Goal: Complete application form: Complete application form

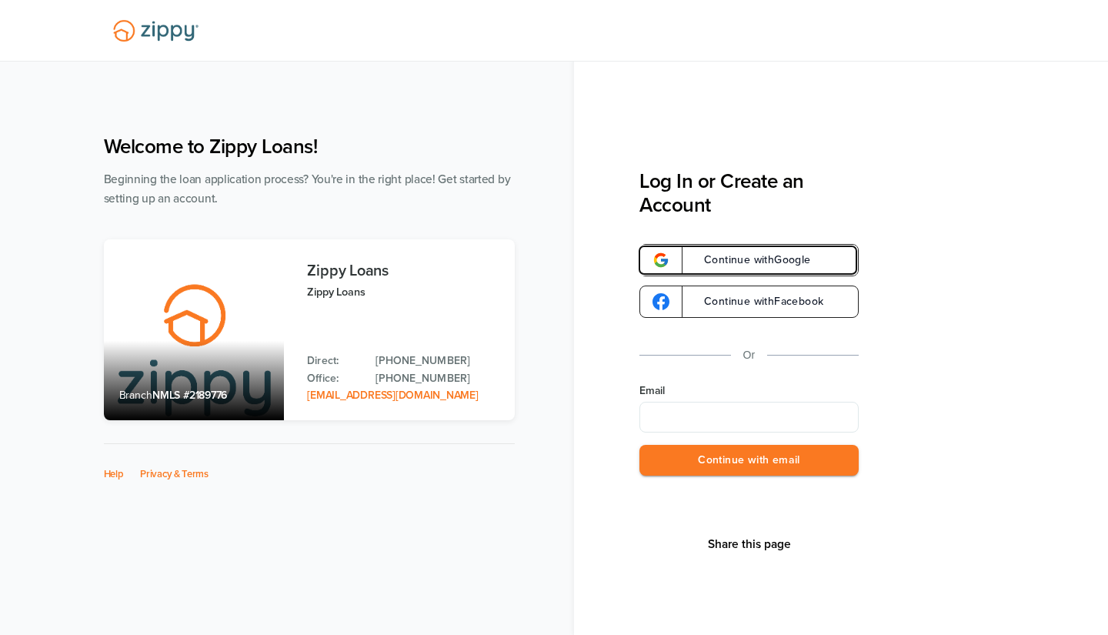
click at [739, 260] on span "Continue with Google" at bounding box center [750, 260] width 122 height 11
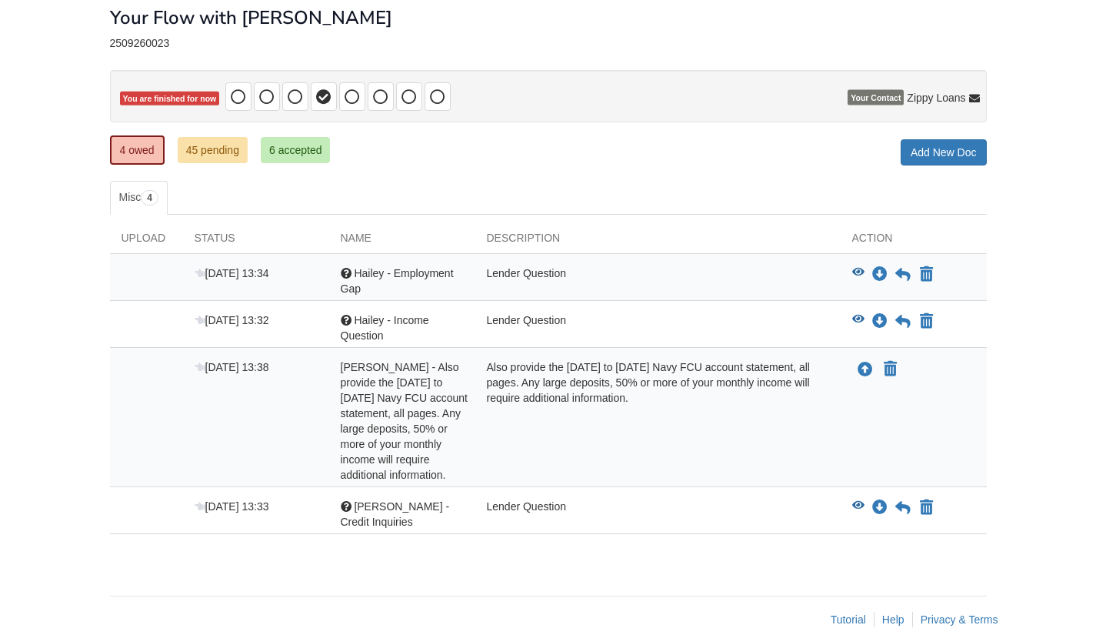
scroll to position [92, 0]
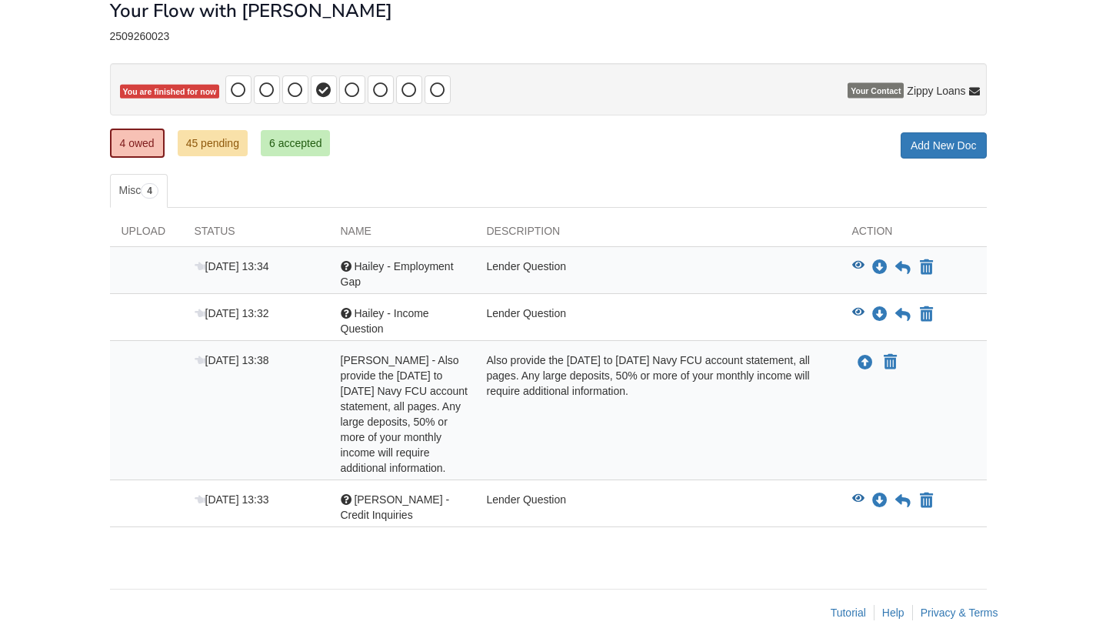
drag, startPoint x: 1107, startPoint y: 152, endPoint x: 1107, endPoint y: 256, distance: 103.9
click at [1096, 256] on html "haileyekhon@gmail.com Logout ×" at bounding box center [548, 279] width 1096 height 743
click at [719, 499] on div "Lender Question" at bounding box center [658, 507] width 365 height 31
click at [854, 493] on button "View blank/sample document View blank/sample document" at bounding box center [859, 500] width 12 height 15
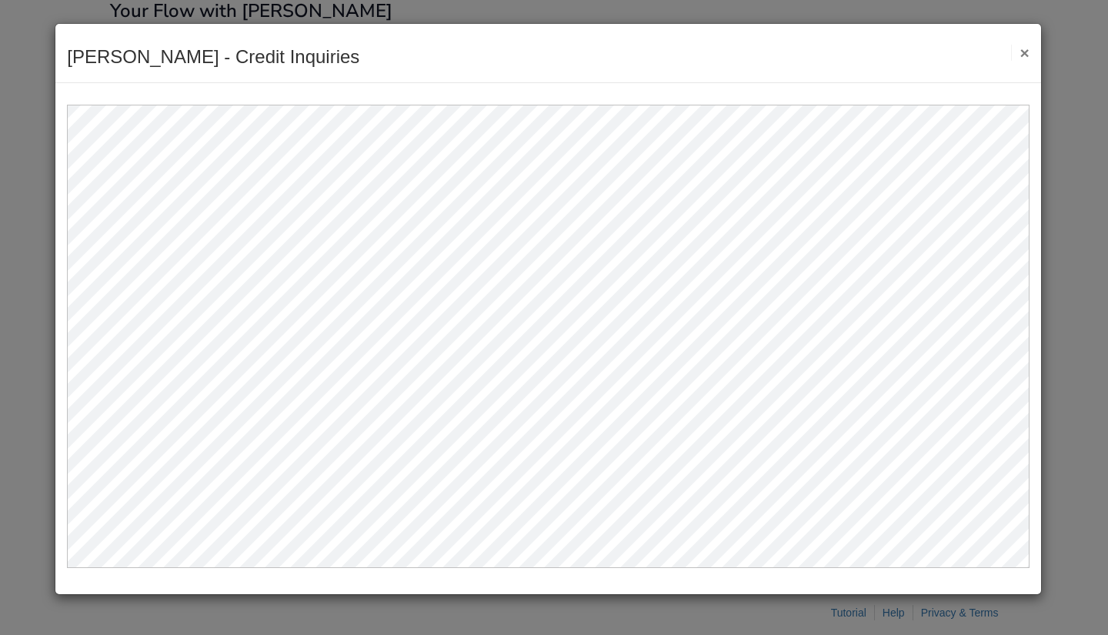
click at [1022, 50] on button "×" at bounding box center [1020, 53] width 18 height 16
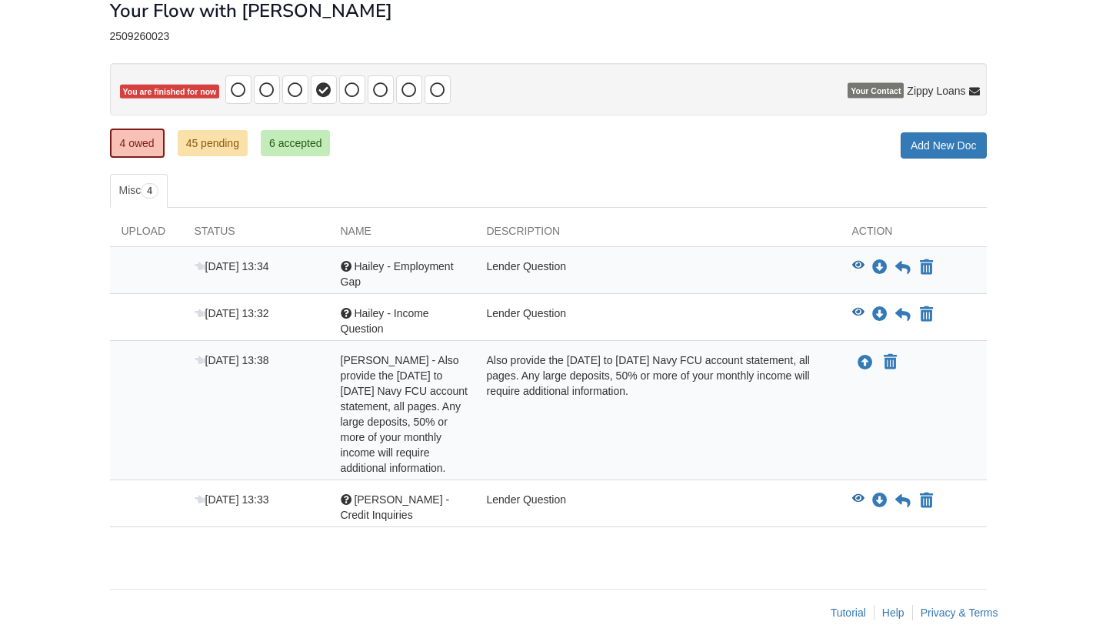
click at [774, 369] on div "Also provide the 7/12/25 to 8/11/25 Navy FCU account statement, all pages. Any …" at bounding box center [658, 413] width 365 height 123
click at [854, 309] on icon "View Hailey - Income Question" at bounding box center [859, 312] width 12 height 11
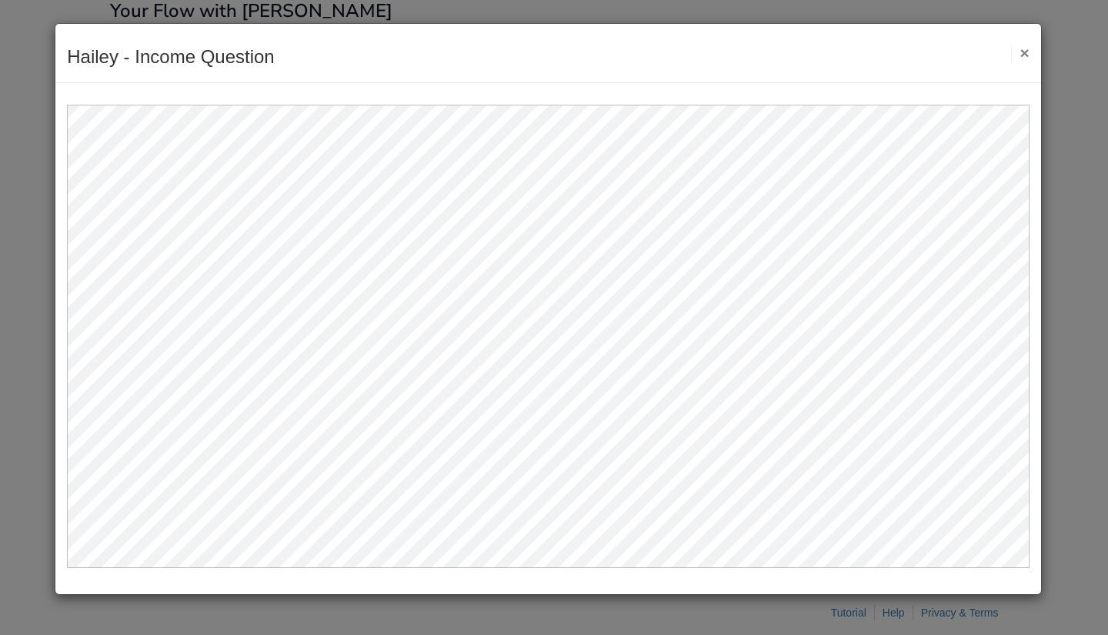
click at [1019, 52] on button "×" at bounding box center [1020, 53] width 18 height 16
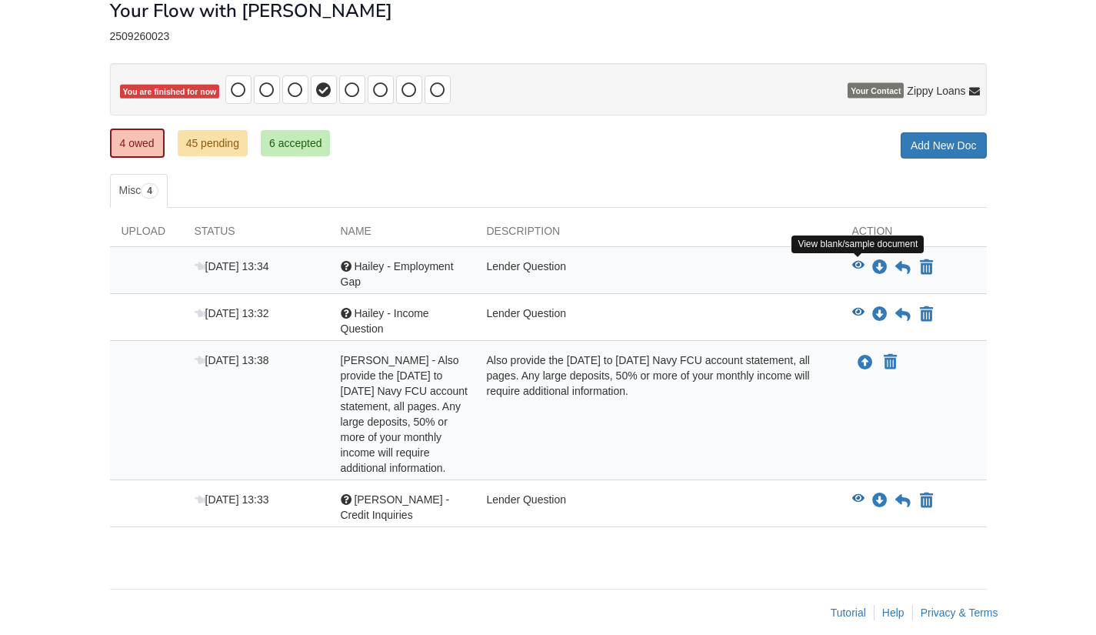
click at [859, 268] on icon "View Hailey - Employment Gap" at bounding box center [859, 265] width 12 height 11
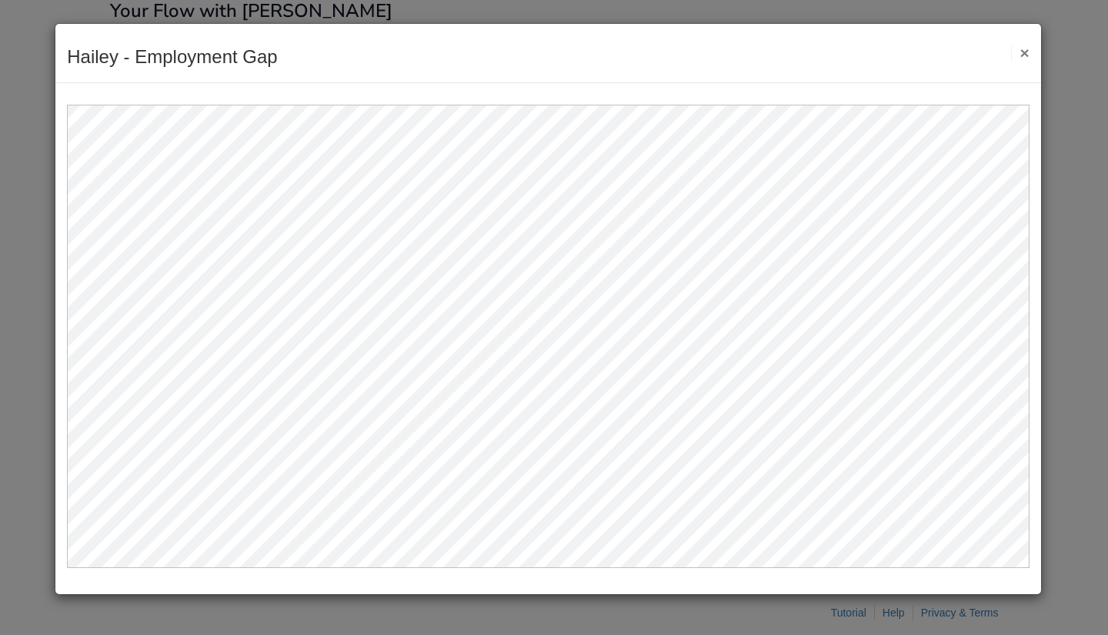
click at [1020, 48] on button "×" at bounding box center [1020, 53] width 18 height 16
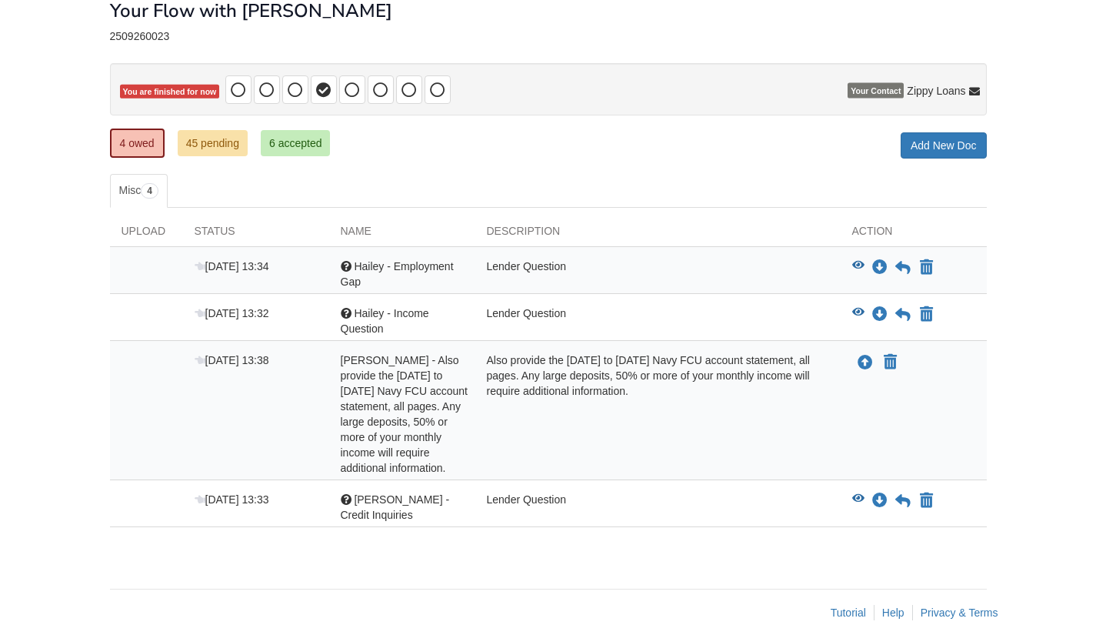
click at [810, 272] on div "Lender Question" at bounding box center [658, 274] width 365 height 31
click at [898, 269] on icon at bounding box center [903, 267] width 15 height 15
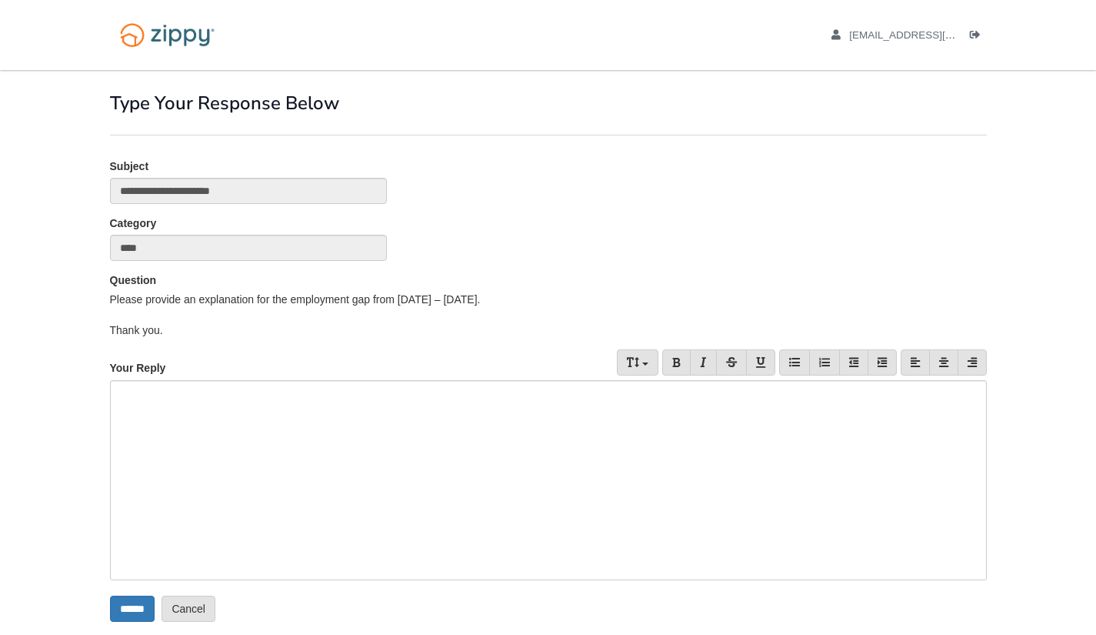
click at [324, 400] on div at bounding box center [548, 480] width 877 height 200
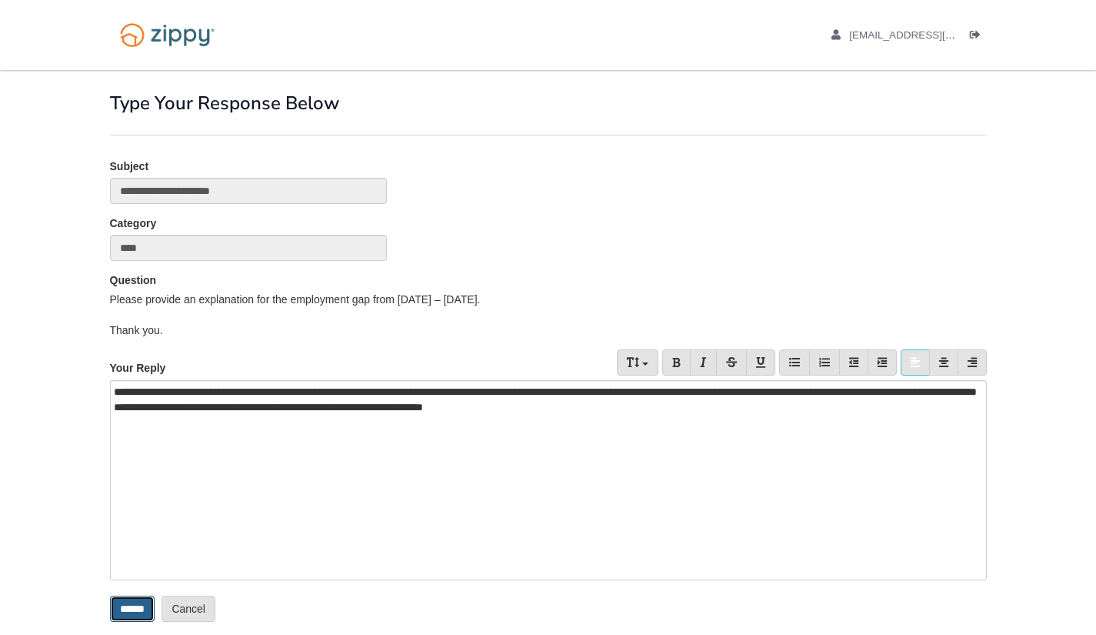
click at [122, 612] on input "******" at bounding box center [132, 609] width 45 height 26
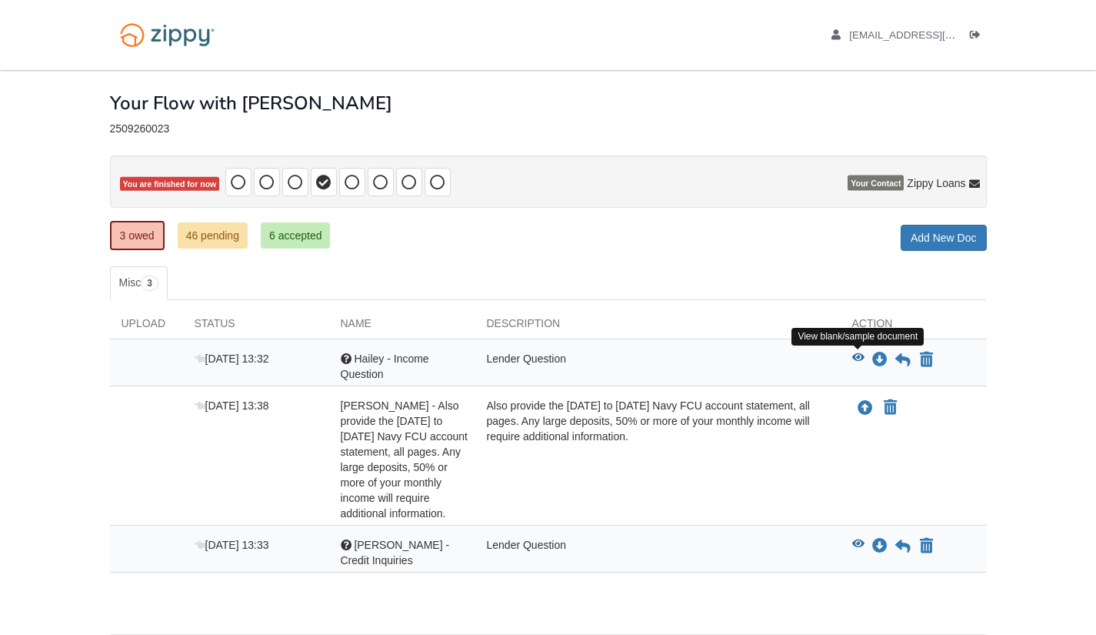
click at [862, 358] on icon "View Hailey - Income Question" at bounding box center [859, 357] width 12 height 11
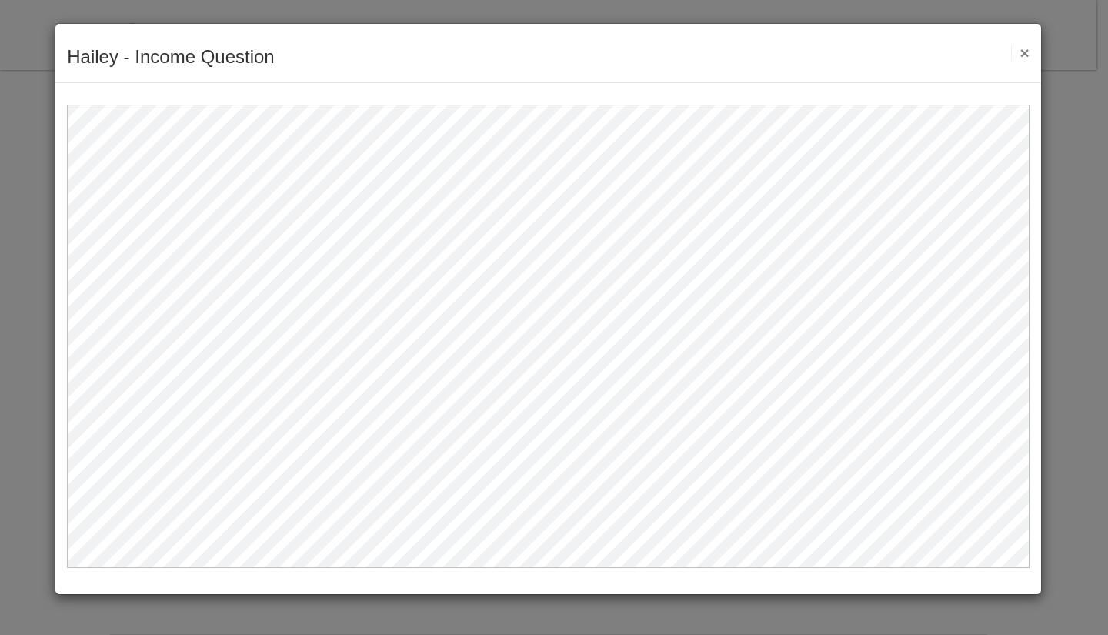
click at [1023, 48] on button "×" at bounding box center [1020, 53] width 18 height 16
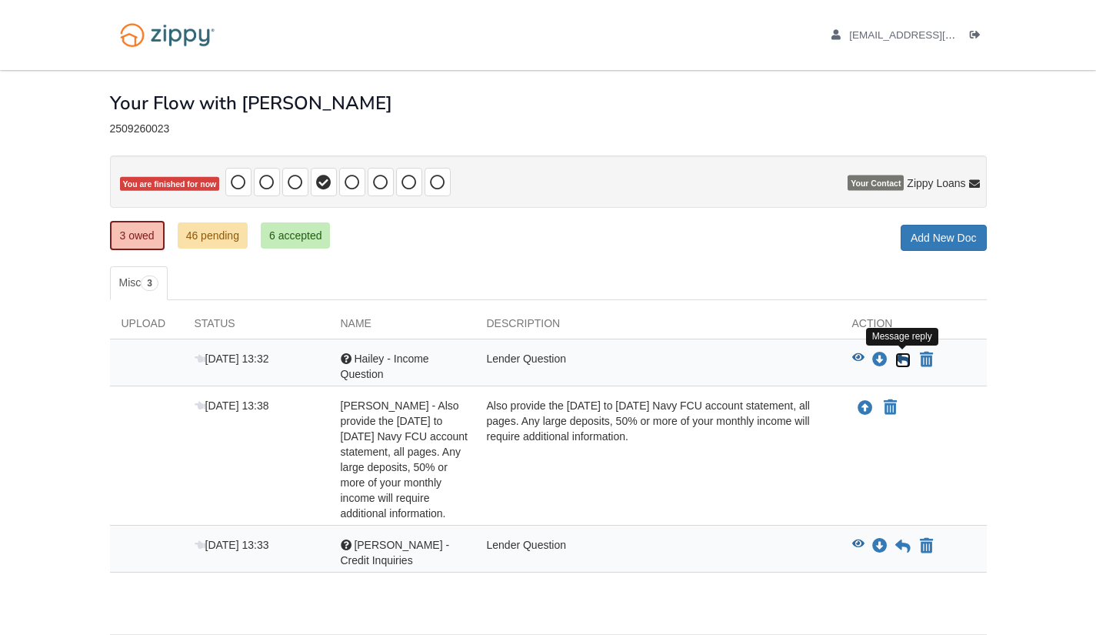
click at [897, 356] on icon at bounding box center [903, 359] width 15 height 15
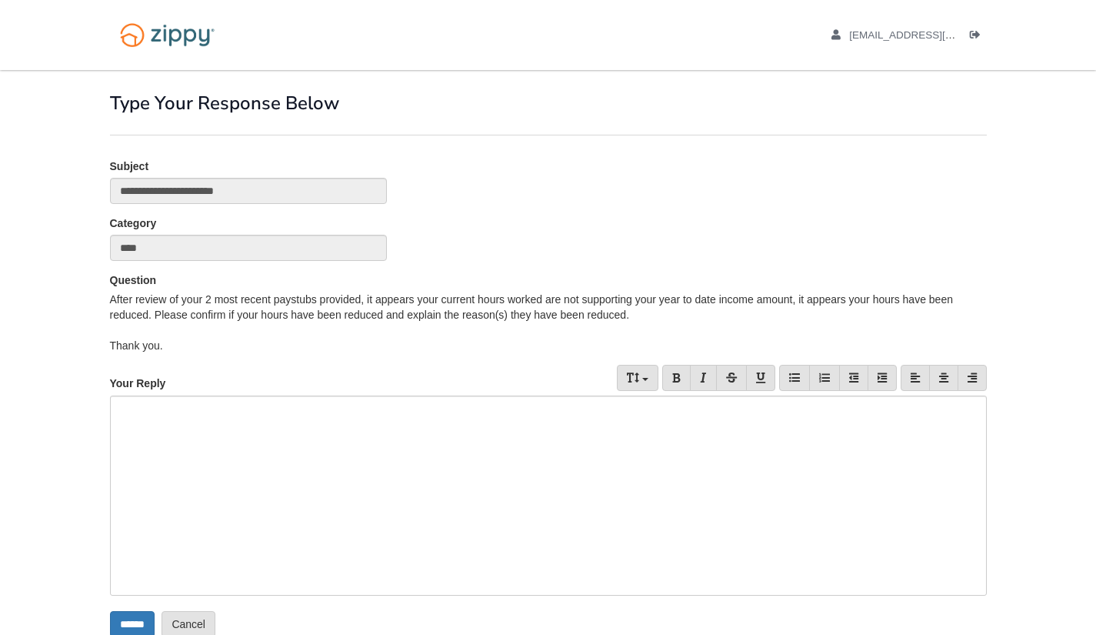
click at [372, 439] on div at bounding box center [548, 495] width 877 height 200
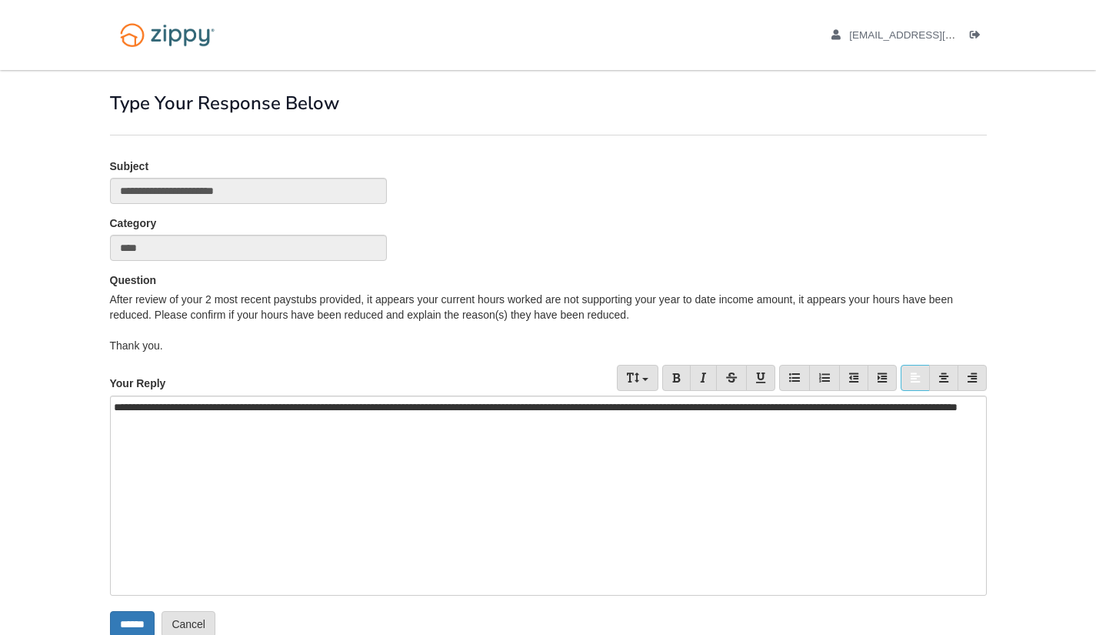
click at [529, 408] on div "**********" at bounding box center [548, 495] width 877 height 200
click at [562, 435] on div "**********" at bounding box center [548, 495] width 877 height 200
click at [132, 628] on input "******" at bounding box center [132, 624] width 45 height 26
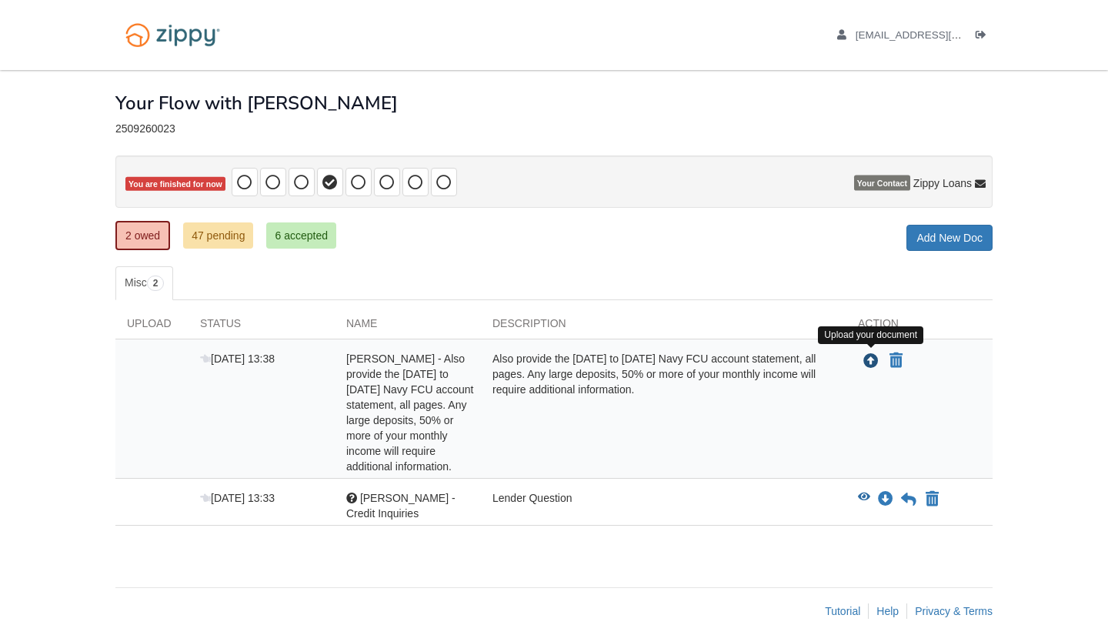
click at [870, 369] on icon "Upload Hailey Khon - Also provide the 7/12/25 to 8/11/25 Navy FCU account state…" at bounding box center [870, 361] width 15 height 15
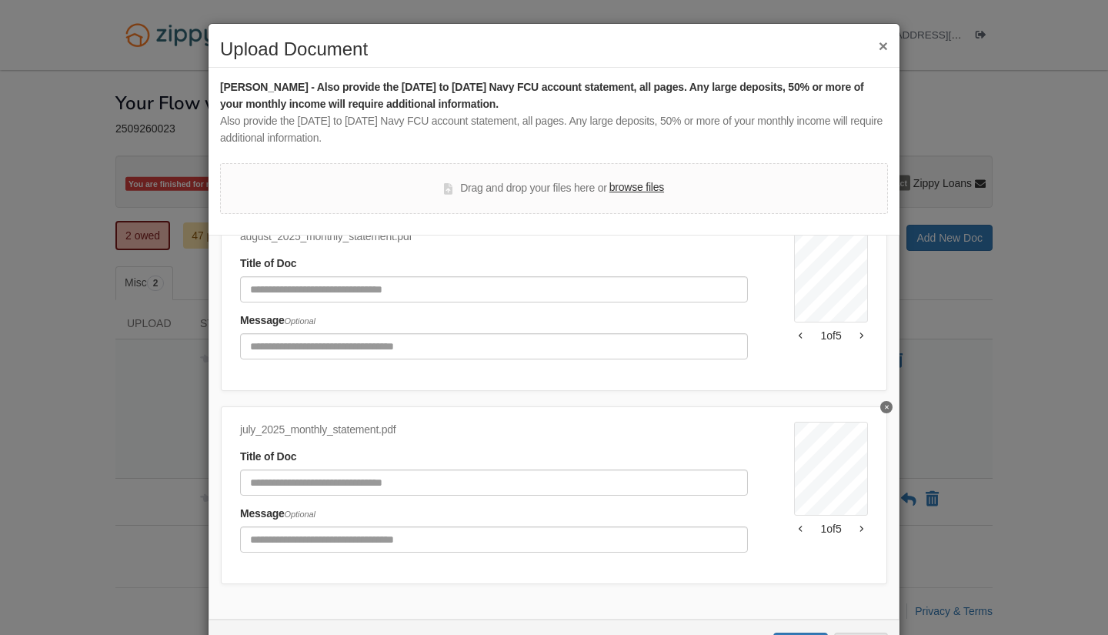
scroll to position [60, 0]
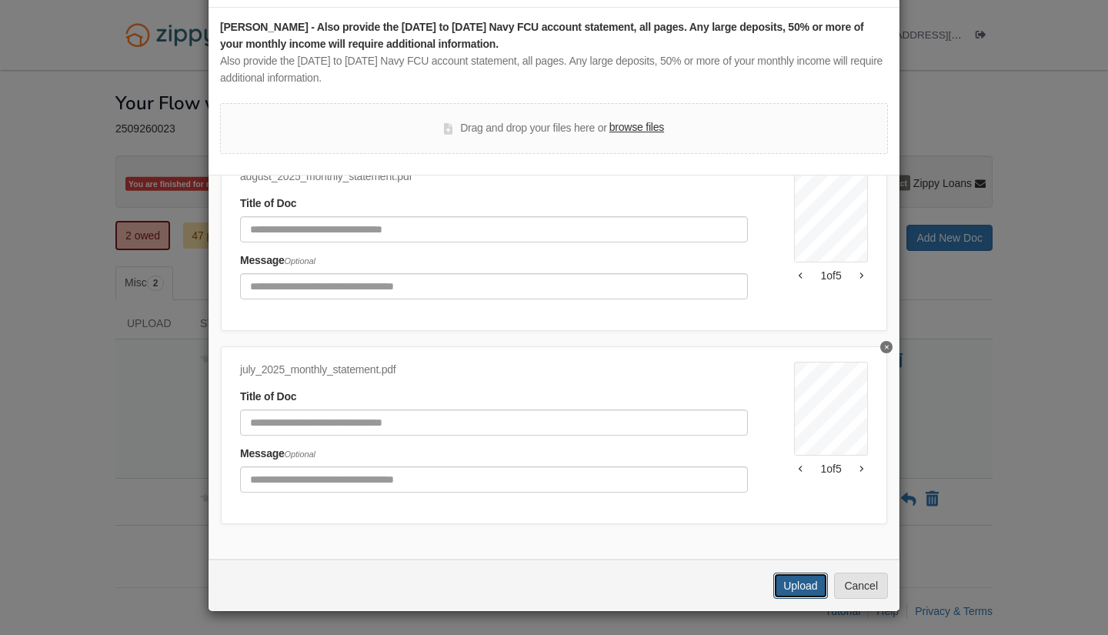
click at [786, 579] on button "Upload" at bounding box center [800, 585] width 54 height 26
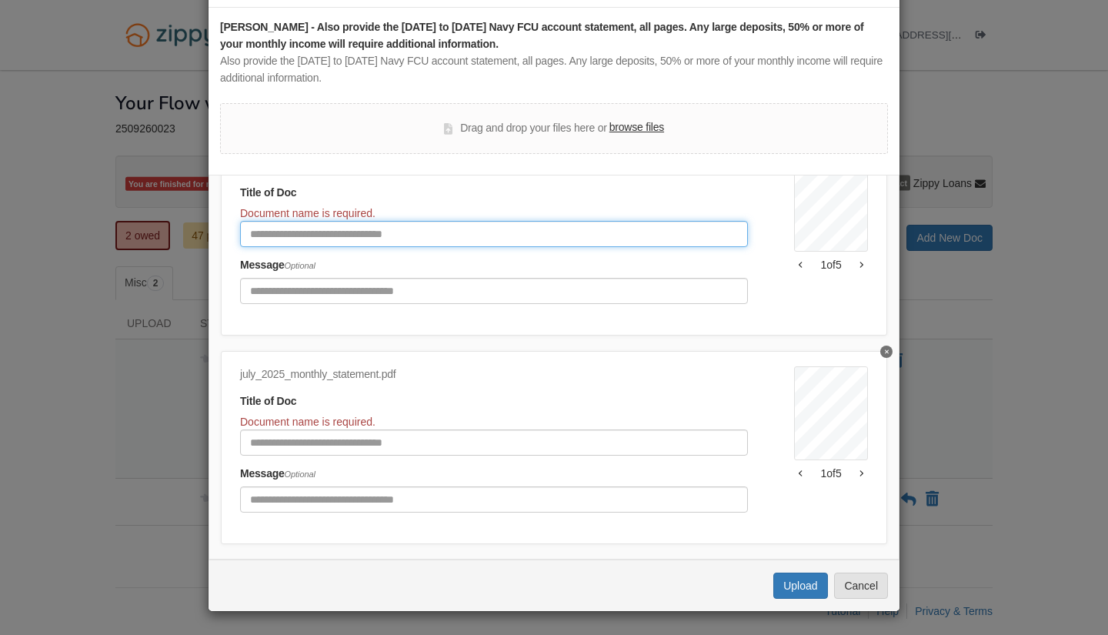
click at [500, 232] on input "Document Title" at bounding box center [494, 234] width 508 height 26
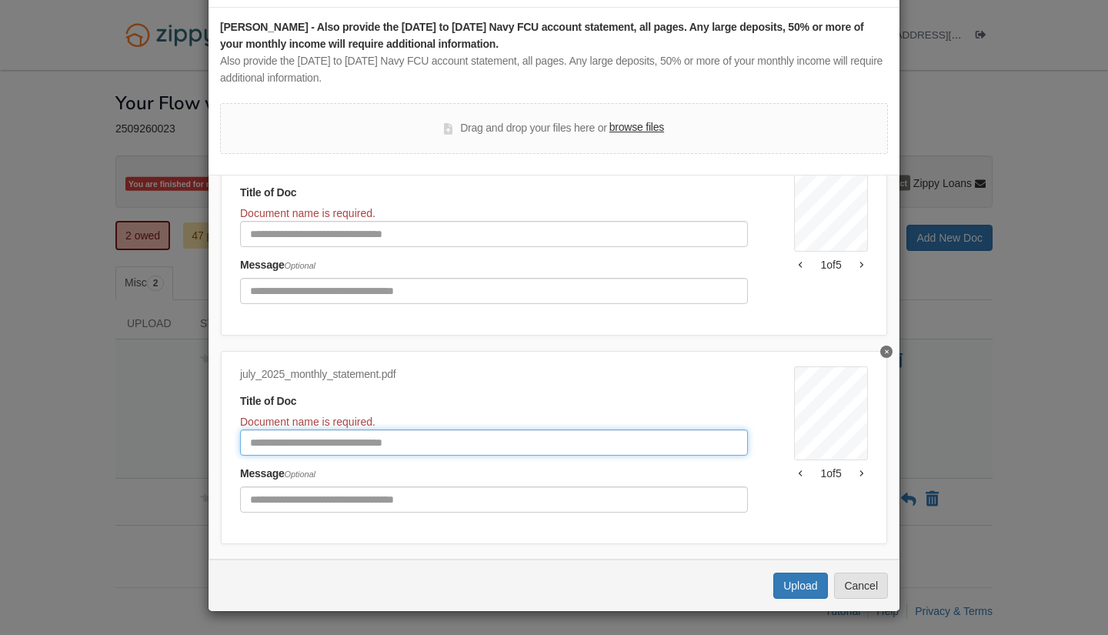
click at [362, 439] on input "Document Title" at bounding box center [494, 442] width 508 height 26
type input "**********"
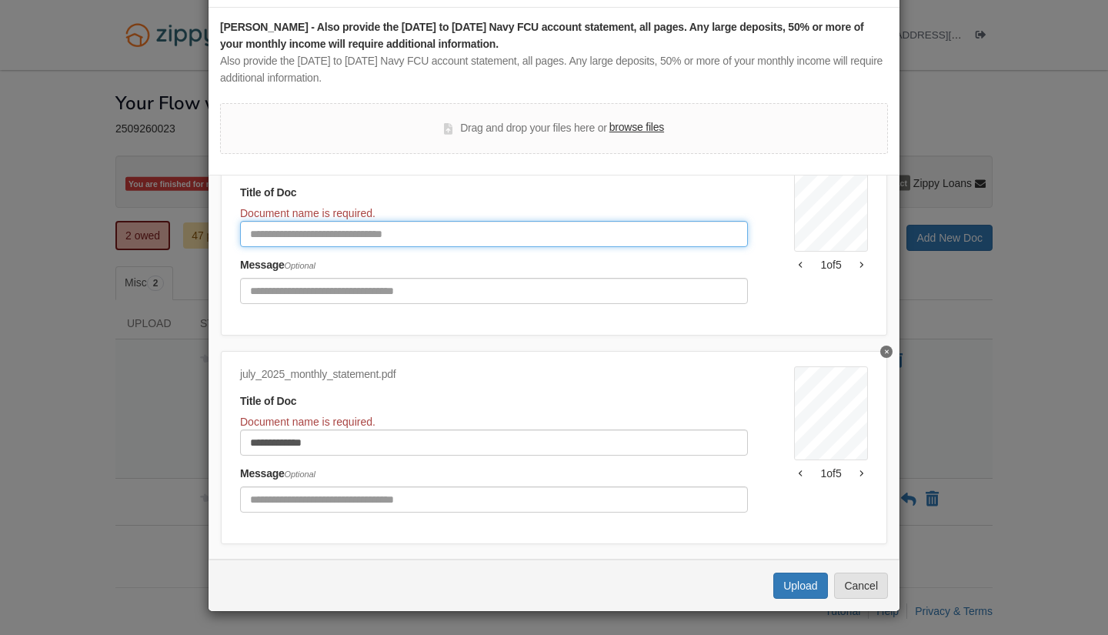
click at [564, 237] on input "Document Title" at bounding box center [494, 234] width 508 height 26
type input "**********"
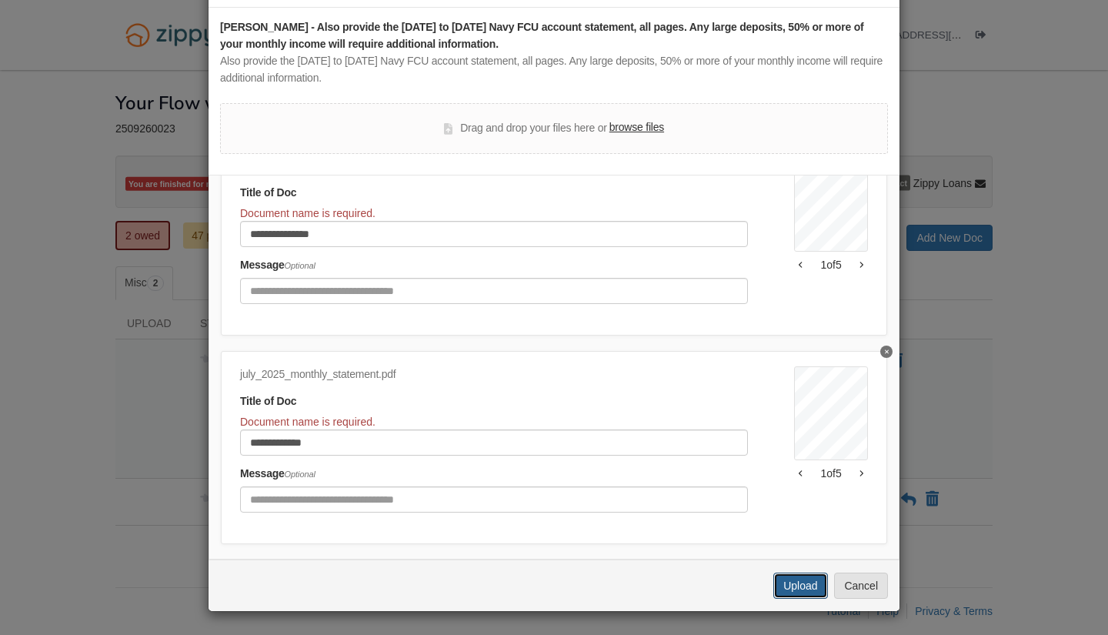
click at [798, 588] on button "Upload" at bounding box center [800, 585] width 54 height 26
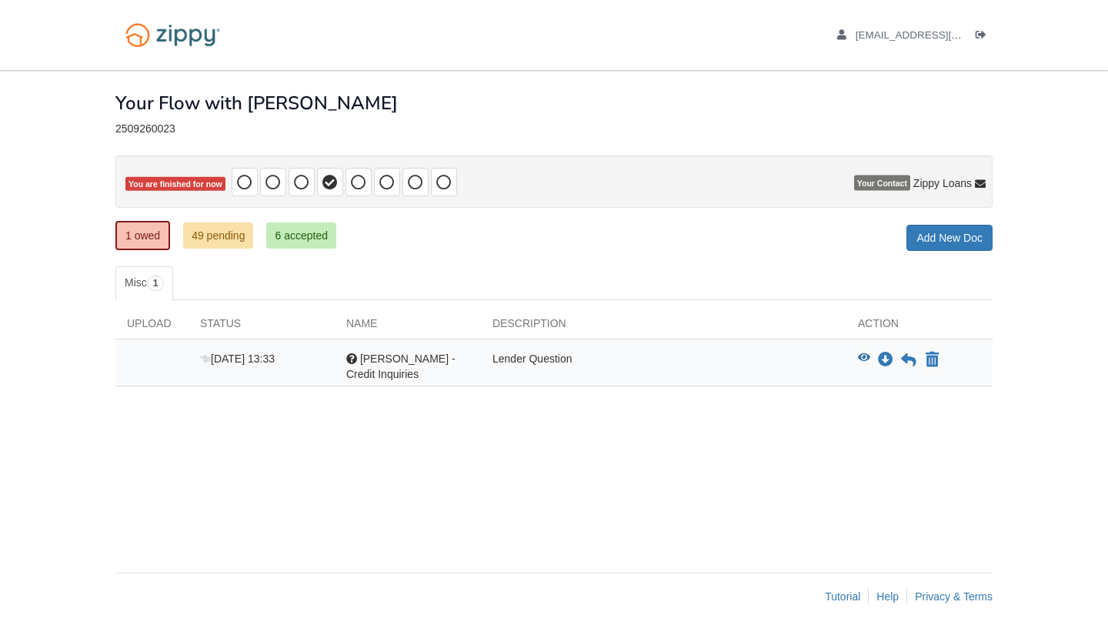
click at [859, 348] on div "[DATE] 13:33 Question [PERSON_NAME] - Credit Inquiries Lender Question View bla…" at bounding box center [553, 362] width 877 height 47
click at [860, 352] on icon "View Hailey Khon - Credit Inquiries" at bounding box center [864, 357] width 12 height 11
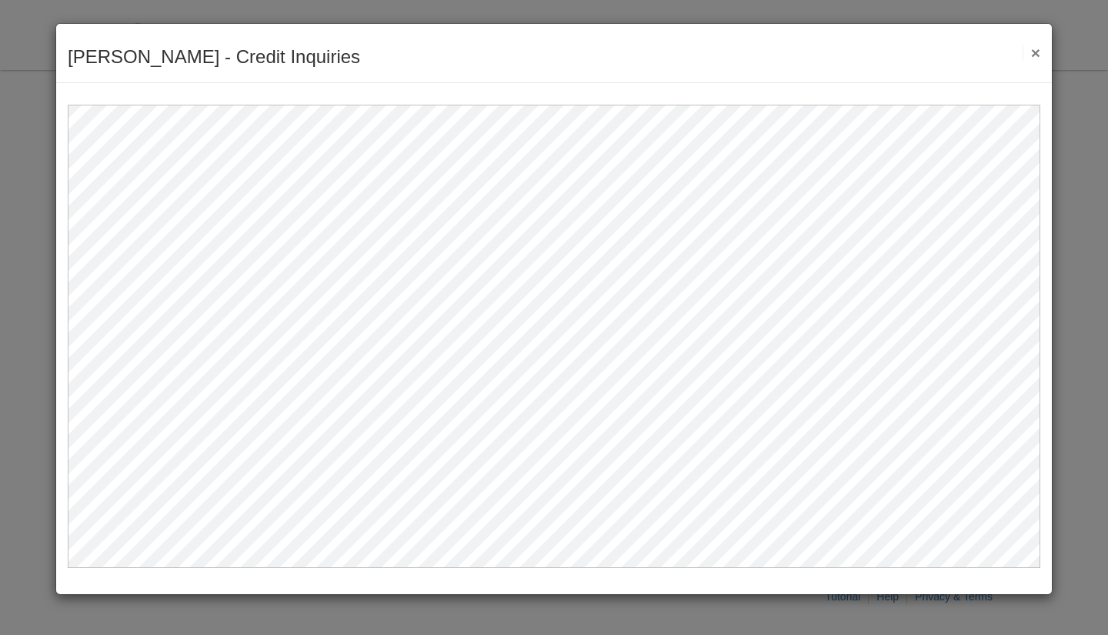
click at [1040, 51] on button "×" at bounding box center [1032, 53] width 18 height 16
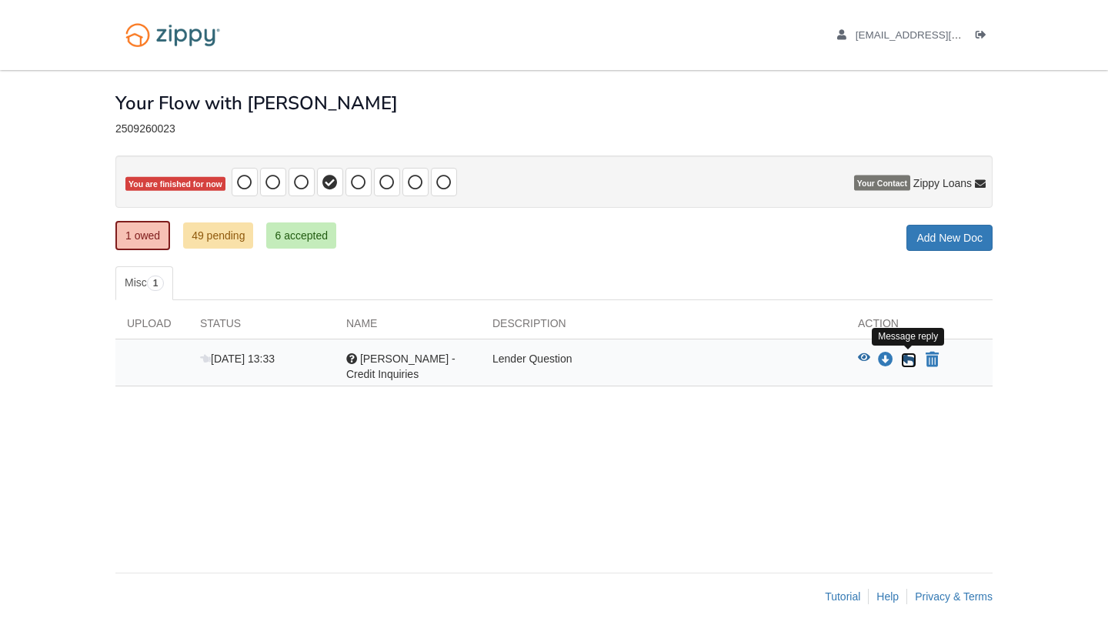
click at [905, 356] on icon at bounding box center [908, 359] width 15 height 15
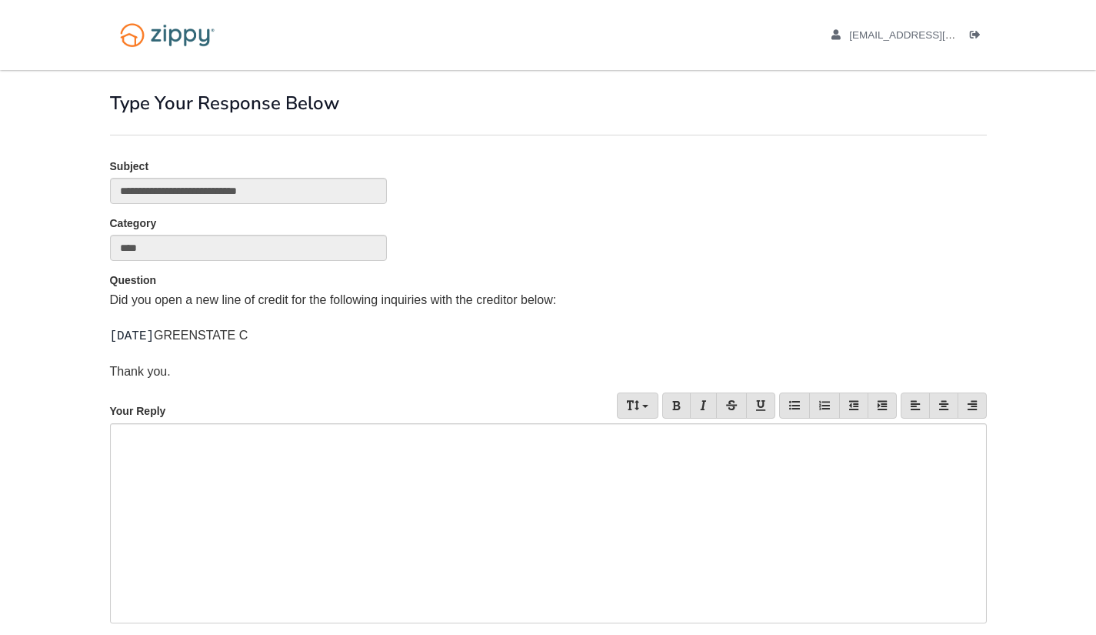
click at [373, 467] on div at bounding box center [548, 523] width 877 height 200
drag, startPoint x: 1095, startPoint y: 383, endPoint x: 1107, endPoint y: 472, distance: 90.1
click at [1096, 472] on html "haileyekhon@gmail.com Logout" at bounding box center [548, 379] width 1096 height 758
click at [1043, 302] on body "haileyekhon@gmail.com Logout" at bounding box center [548, 379] width 1096 height 758
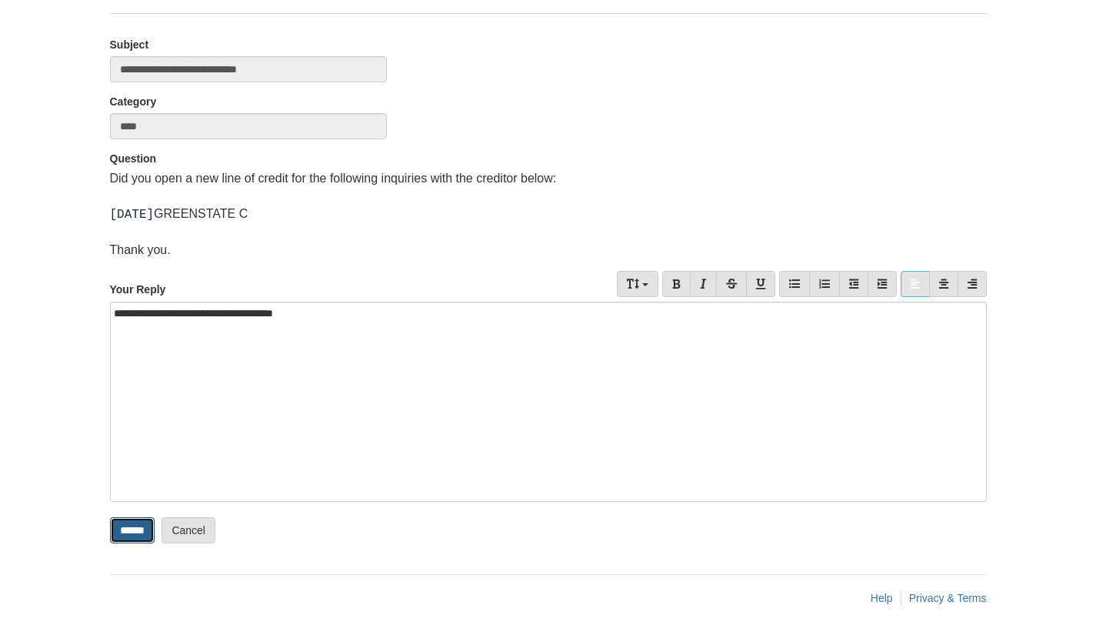
click at [118, 533] on input "******" at bounding box center [132, 530] width 45 height 26
